Goal: Find specific page/section: Find specific page/section

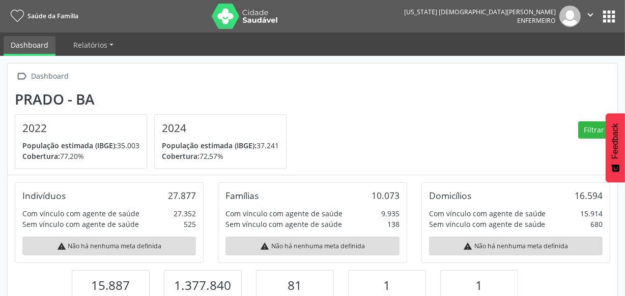
scroll to position [168, 203]
drag, startPoint x: 609, startPoint y: 10, endPoint x: 588, endPoint y: 18, distance: 22.4
click at [608, 10] on button "apps" at bounding box center [609, 17] width 18 height 18
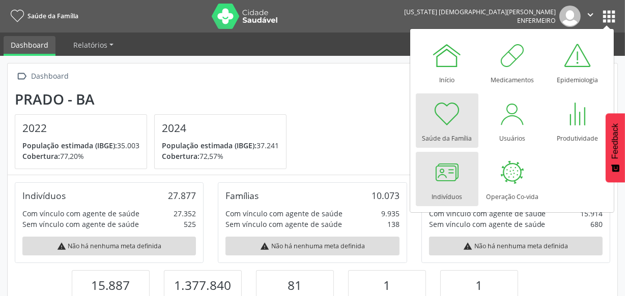
click at [435, 187] on div at bounding box center [446, 172] width 31 height 31
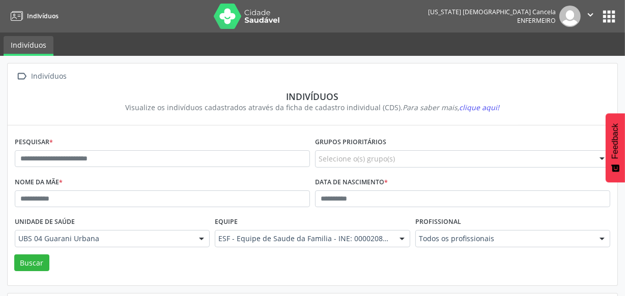
click at [169, 116] on section "Indivíduos Visualize os indivíduos cadastrados através da ficha de cadastro ind…" at bounding box center [312, 102] width 595 height 36
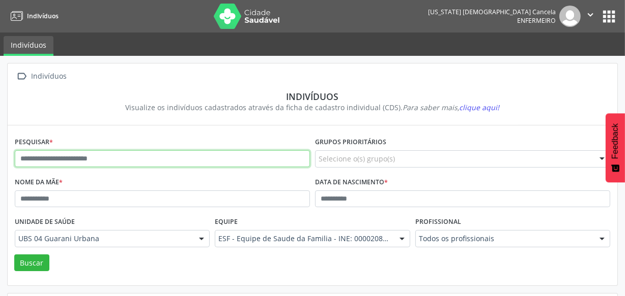
click at [132, 162] on input "text" at bounding box center [162, 159] width 295 height 17
type input "*"
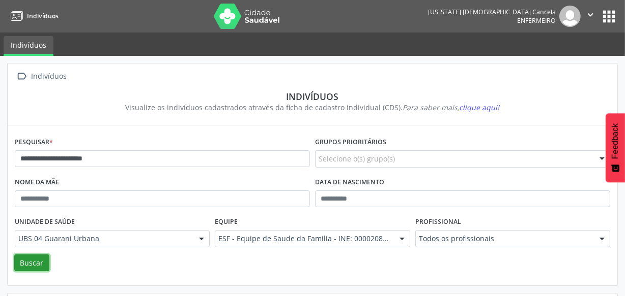
click at [41, 262] on button "Buscar" at bounding box center [31, 263] width 35 height 17
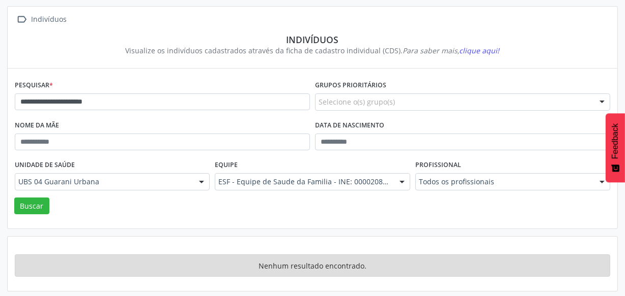
scroll to position [58, 0]
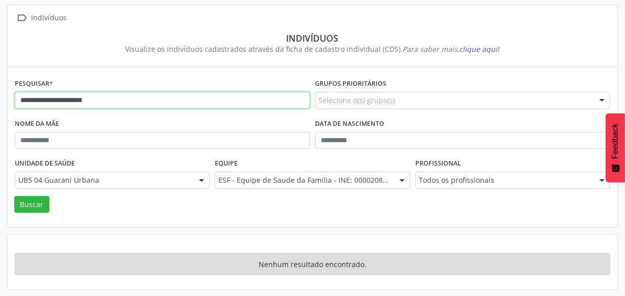
drag, startPoint x: 82, startPoint y: 102, endPoint x: 75, endPoint y: 103, distance: 6.8
click at [75, 103] on input "**********" at bounding box center [162, 100] width 295 height 17
type input "**********"
click at [14, 196] on button "Buscar" at bounding box center [31, 204] width 35 height 17
